Goal: Task Accomplishment & Management: Manage account settings

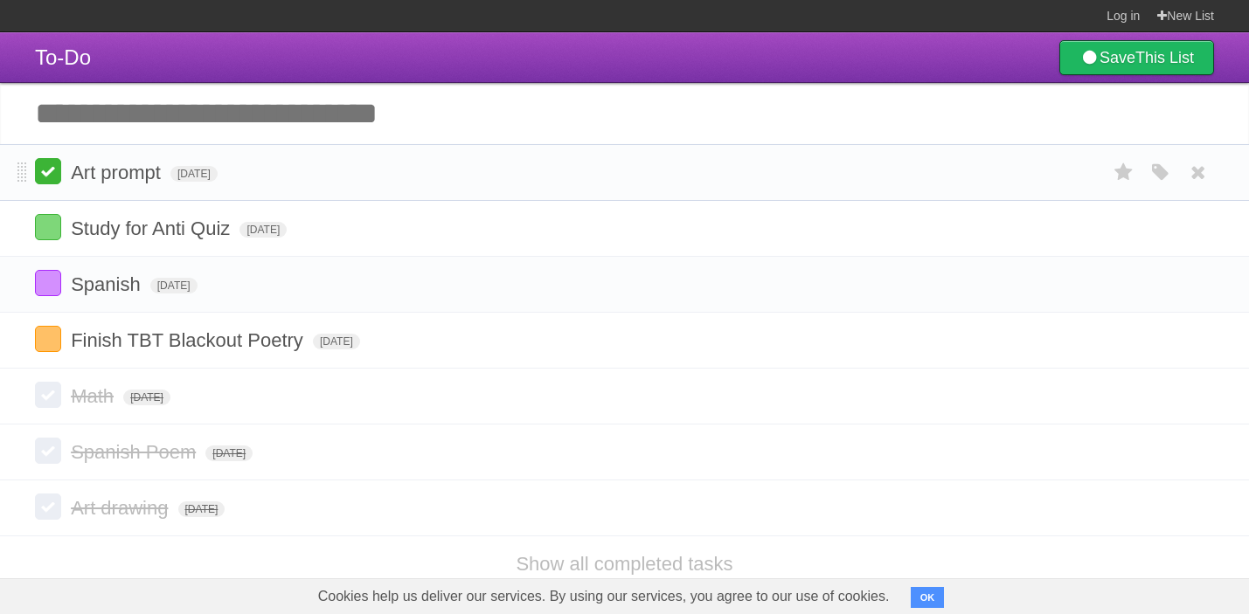
click at [41, 177] on label at bounding box center [48, 171] width 26 height 26
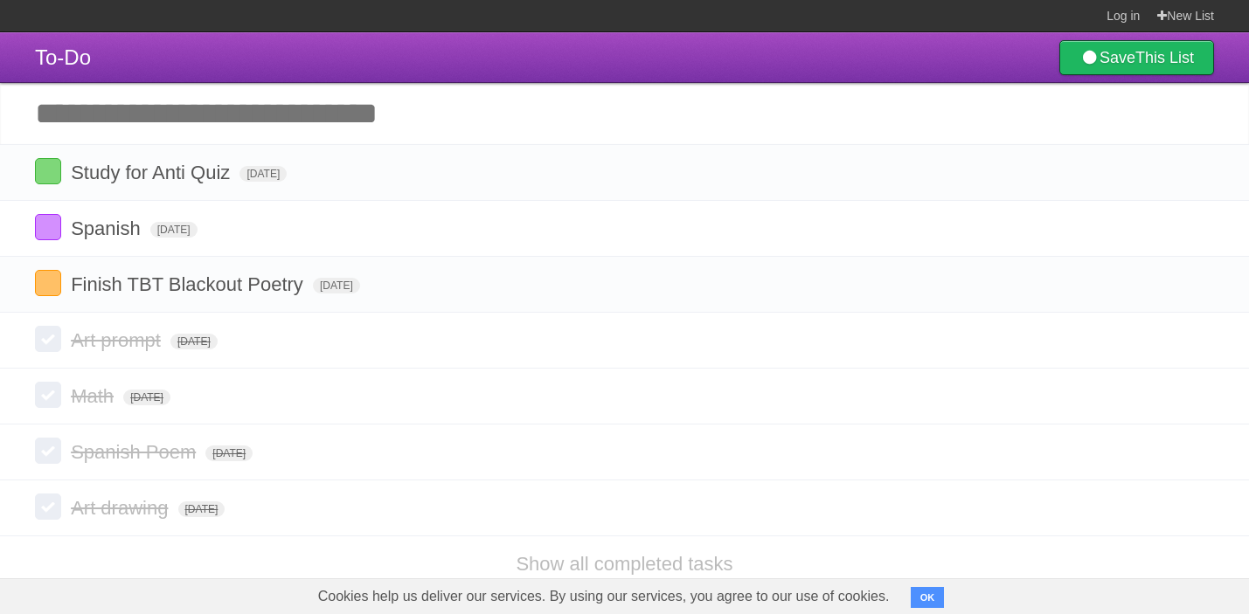
click at [239, 119] on input "Add another task" at bounding box center [624, 113] width 1249 height 61
click at [194, 123] on input "Add another task" at bounding box center [624, 113] width 1249 height 61
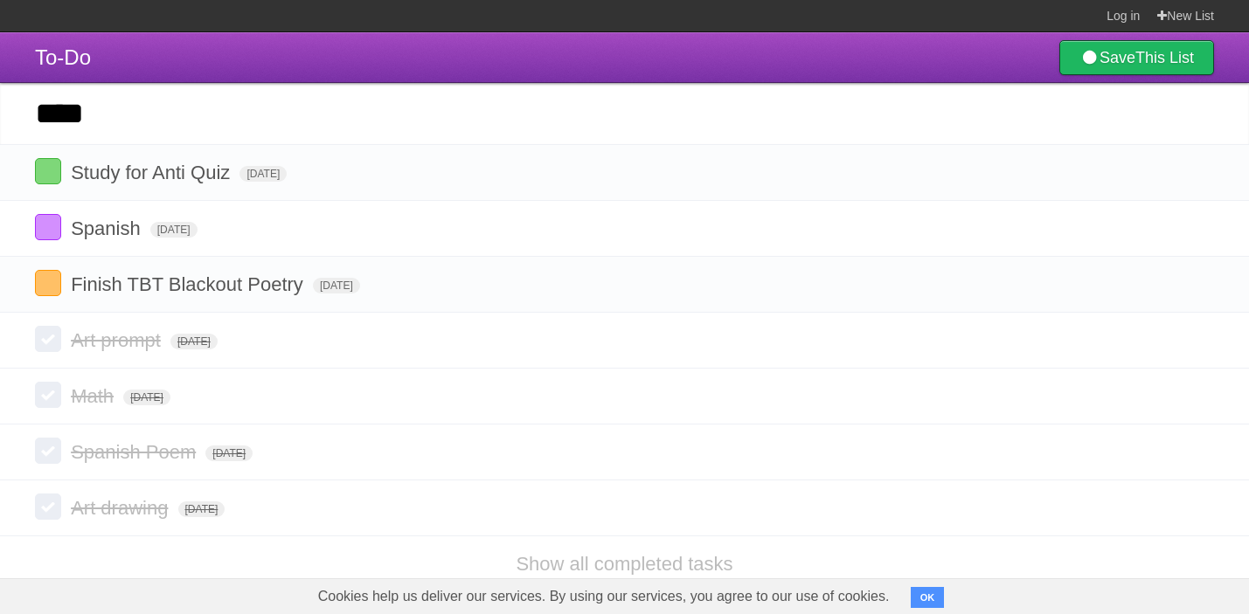
type input "****"
click input "*********" at bounding box center [0, 0] width 0 height 0
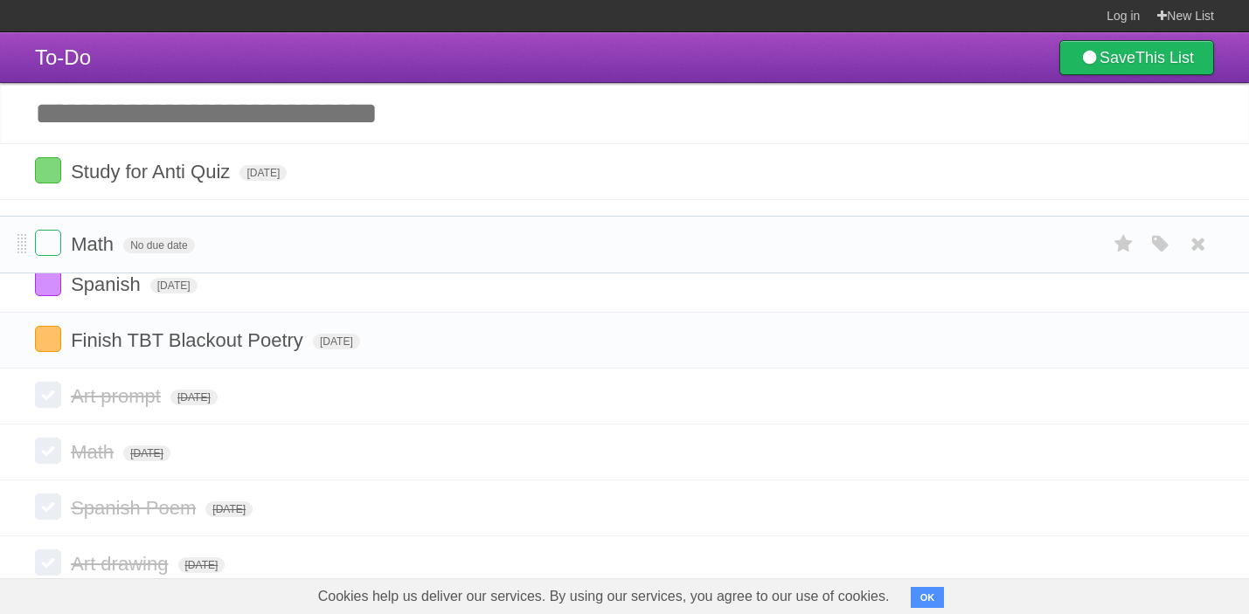
drag, startPoint x: 23, startPoint y: 176, endPoint x: 31, endPoint y: 244, distance: 68.7
click at [45, 172] on label at bounding box center [48, 171] width 26 height 26
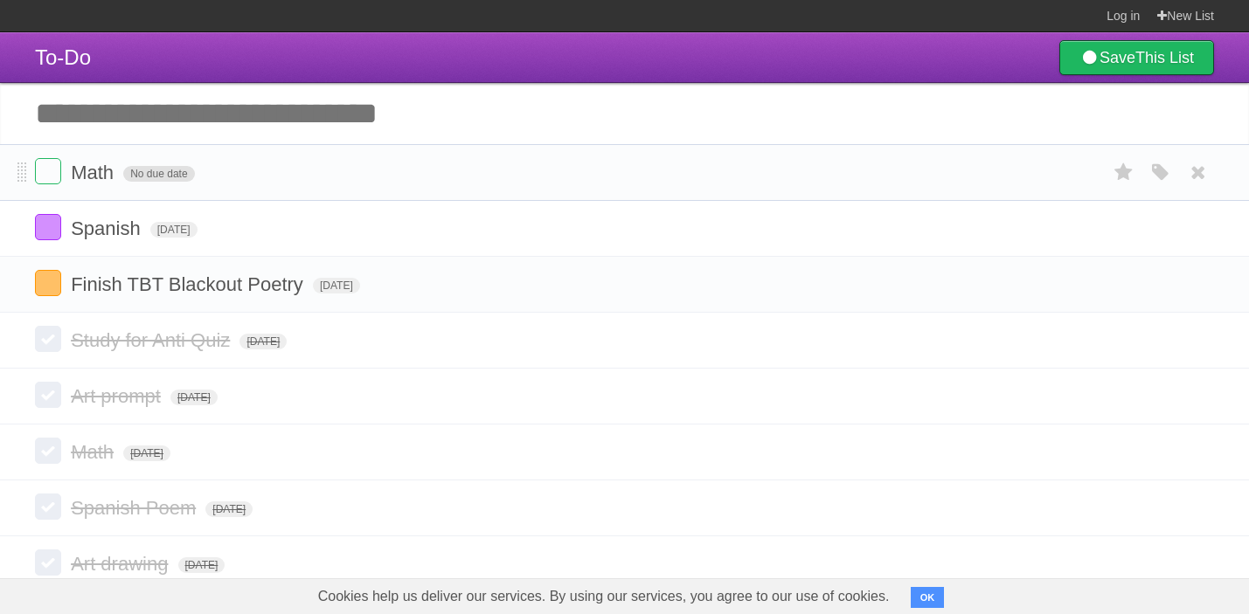
click at [160, 180] on span "No due date" at bounding box center [158, 174] width 71 height 16
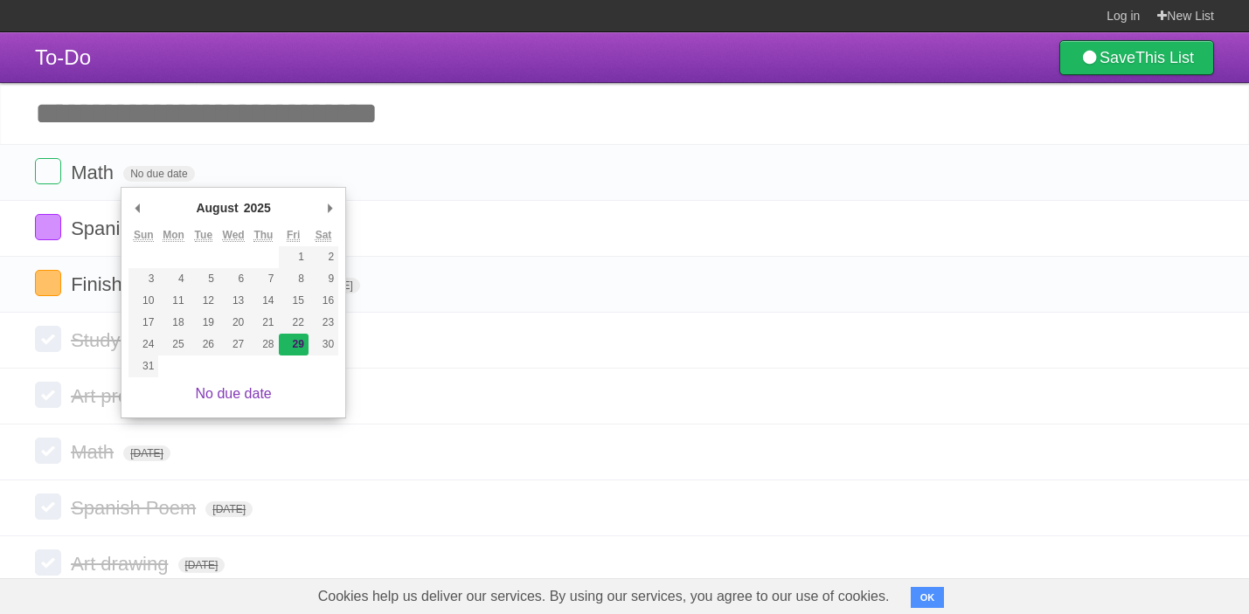
type span "[DATE]"
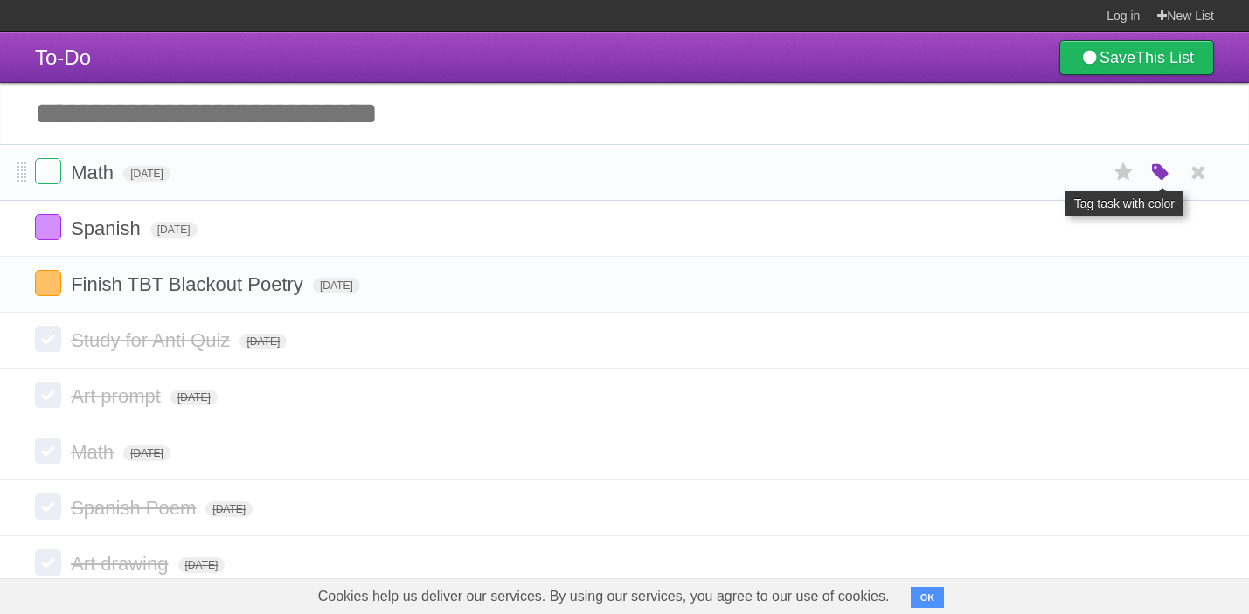
click at [1152, 177] on icon "button" at bounding box center [1160, 173] width 24 height 23
click at [1027, 179] on div "White Red Blue Green Purple Orange" at bounding box center [1044, 175] width 175 height 24
click at [1030, 179] on label "Green" at bounding box center [1037, 172] width 19 height 19
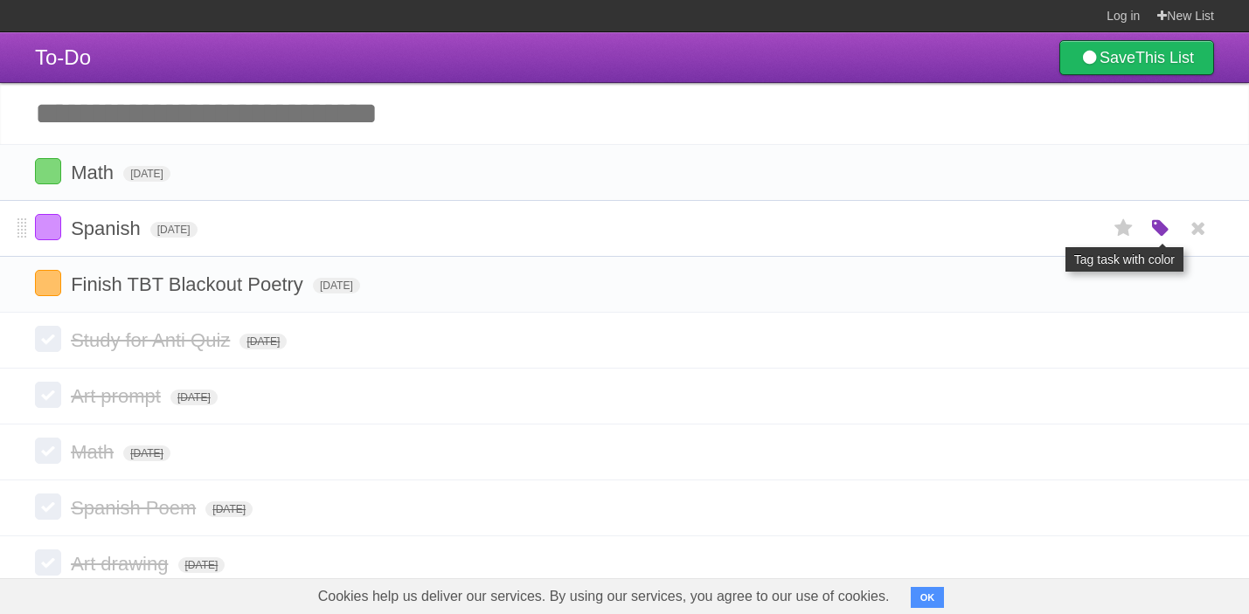
click at [1164, 233] on icon "button" at bounding box center [1160, 229] width 24 height 23
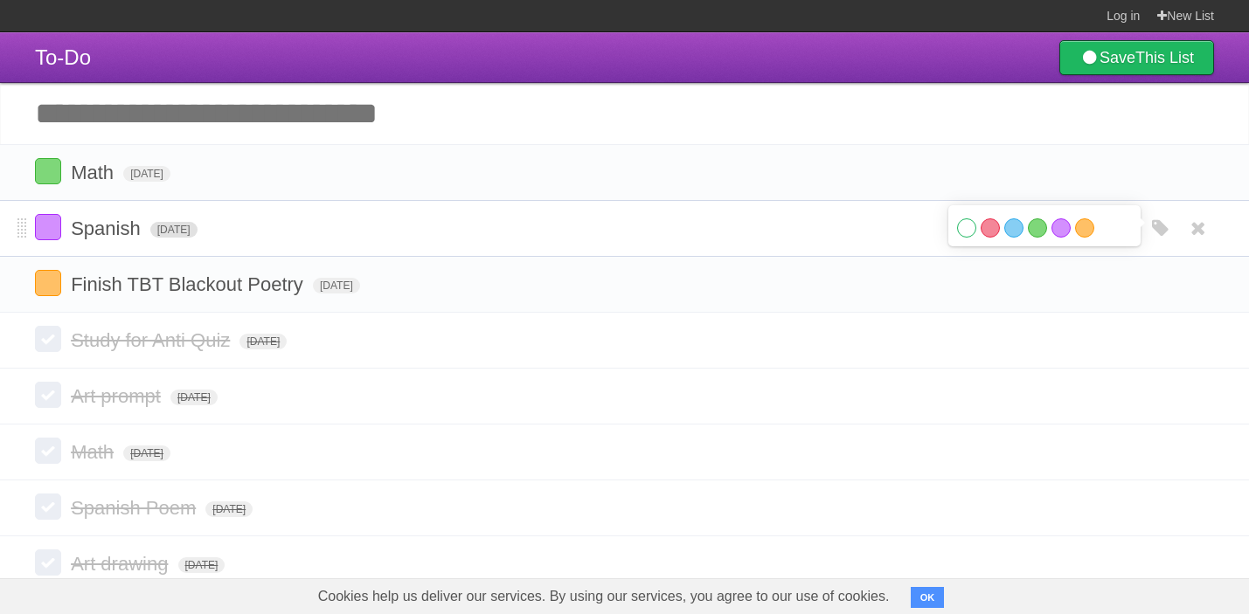
click at [194, 231] on span "[DATE]" at bounding box center [173, 230] width 47 height 16
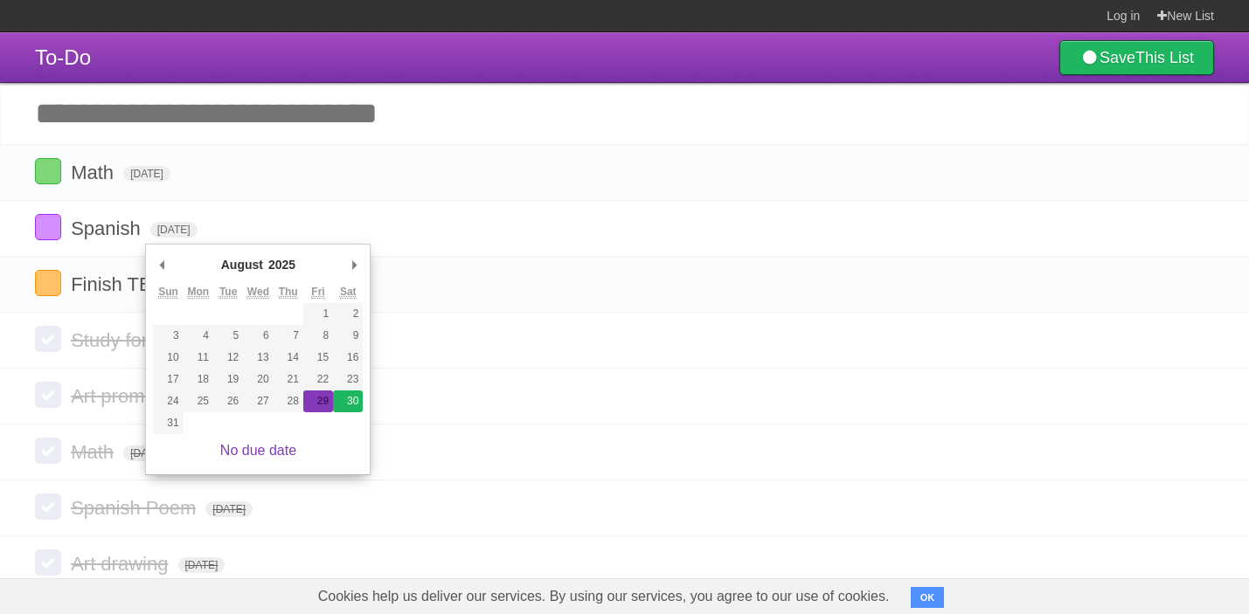
type span "[DATE]"
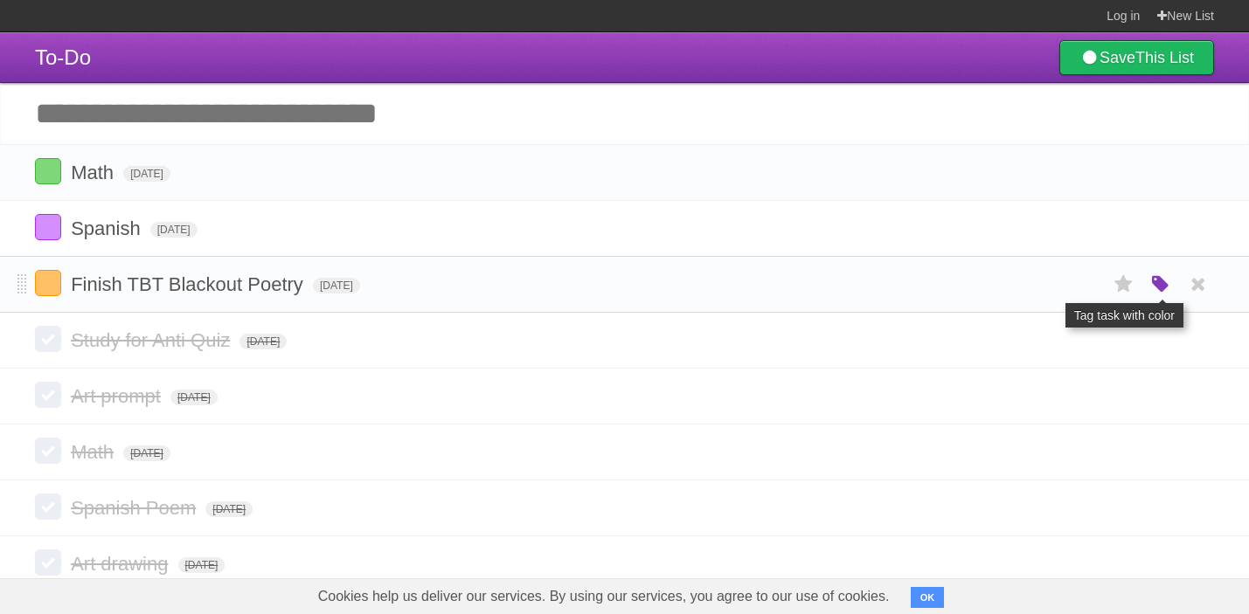
click at [1163, 288] on icon "button" at bounding box center [1160, 285] width 24 height 23
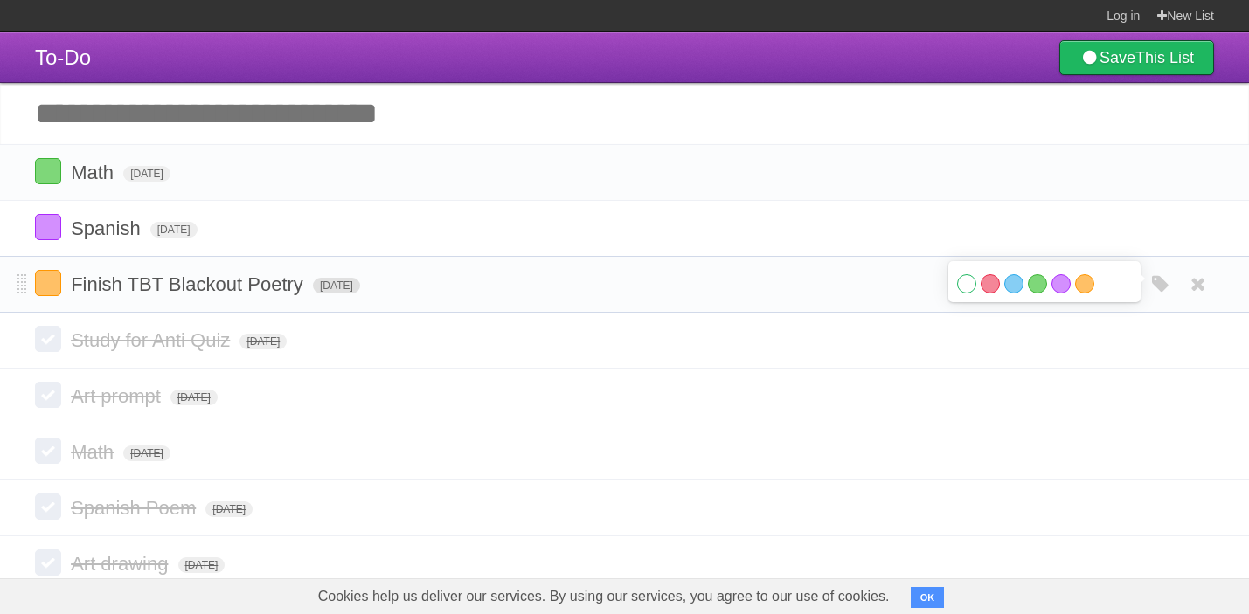
click at [360, 290] on span "[DATE]" at bounding box center [336, 286] width 47 height 16
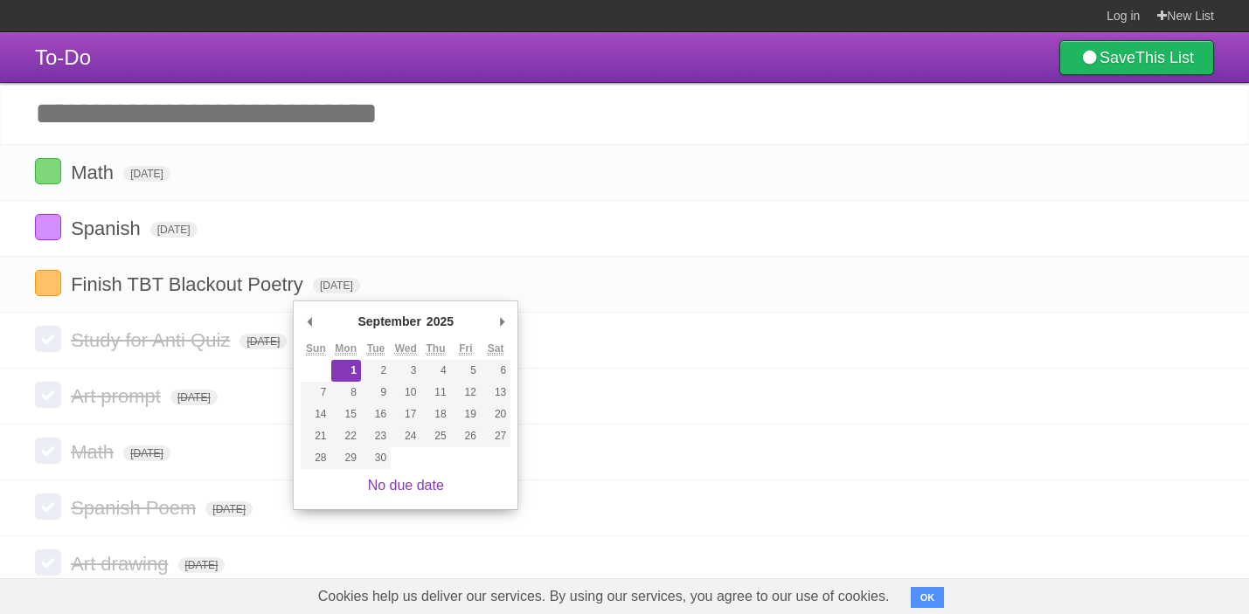
click at [316, 354] on abbr "Sun" at bounding box center [316, 349] width 20 height 13
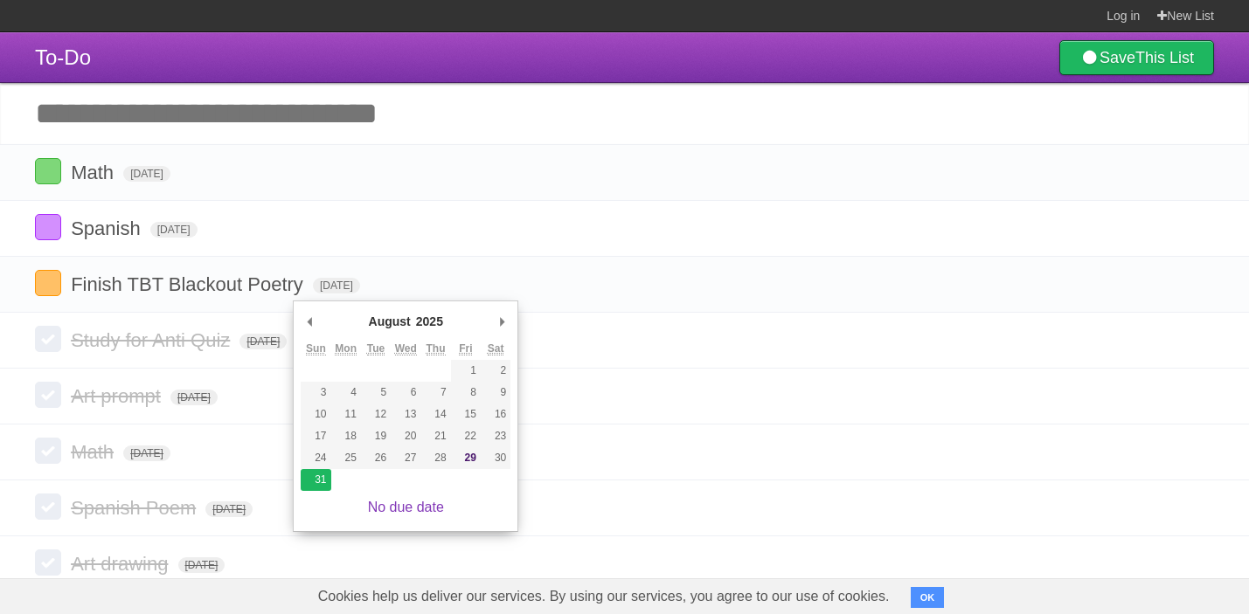
type span "[DATE]"
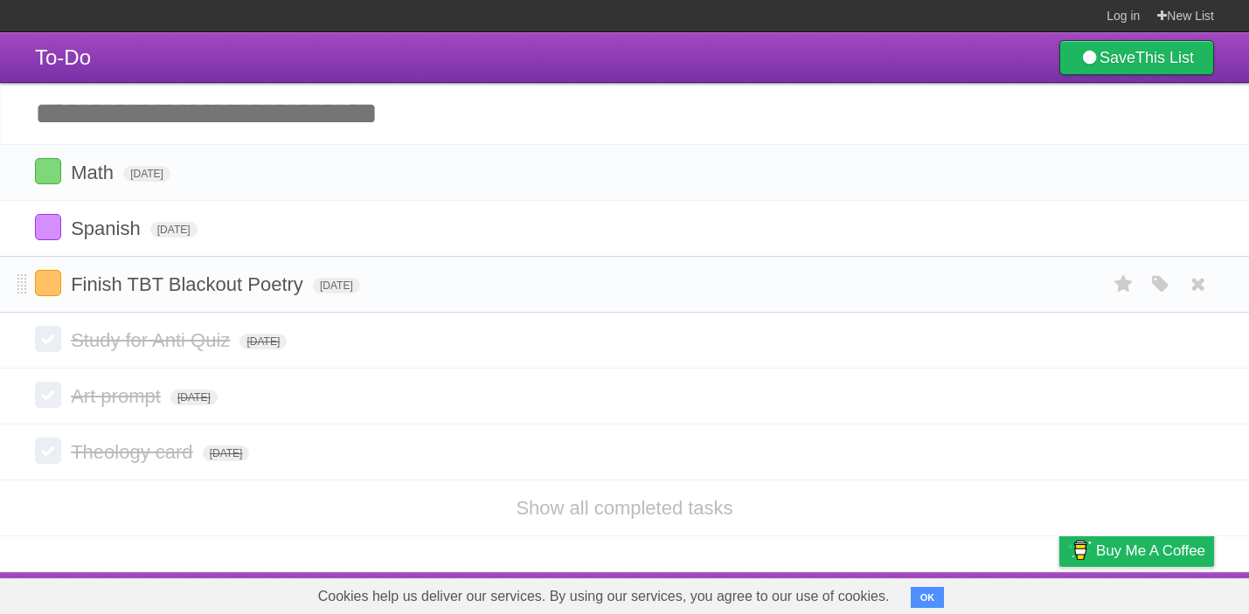
click at [352, 299] on form "Finish TBT Blackout Poetry Mon Sep 01 2025 White Red Blue Green Purple Orange" at bounding box center [624, 284] width 1179 height 29
click at [352, 294] on span "[DATE]" at bounding box center [336, 286] width 47 height 16
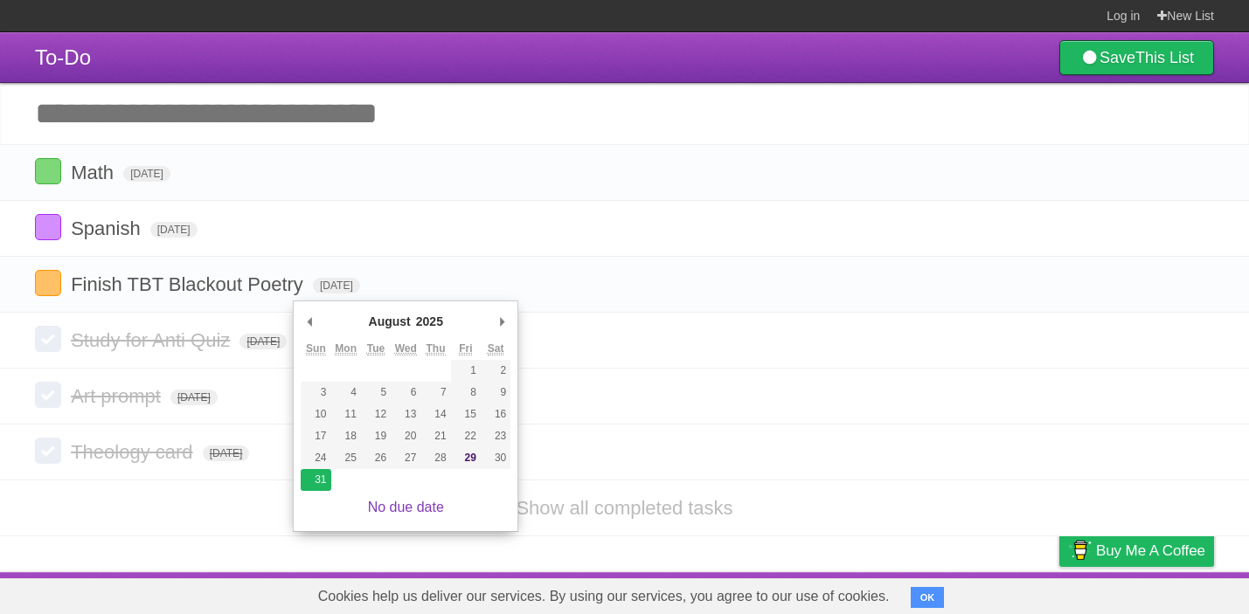
type span "[DATE]"
